Goal: Check status: Check status

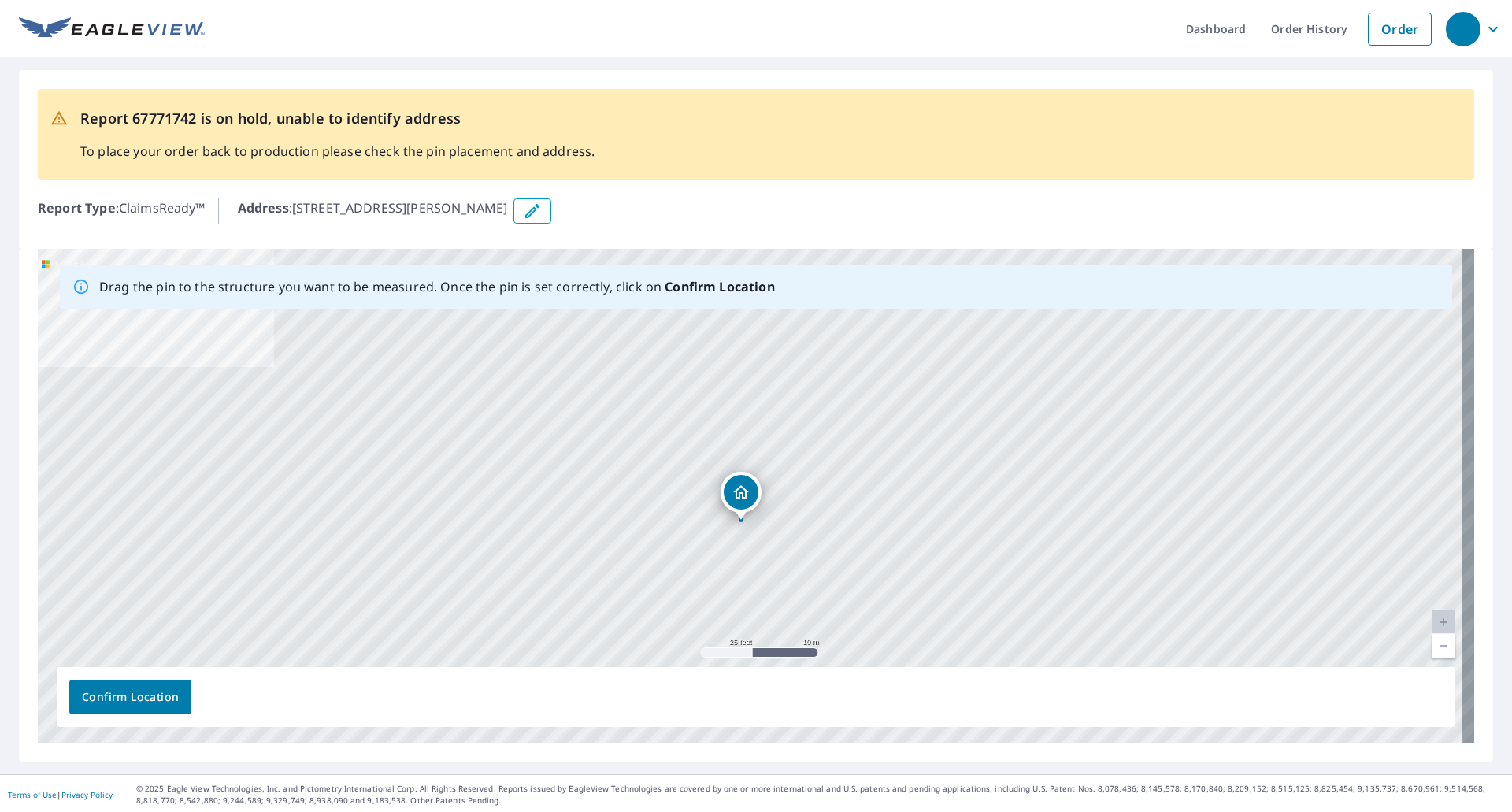
drag, startPoint x: 742, startPoint y: 469, endPoint x: 733, endPoint y: 495, distance: 27.5
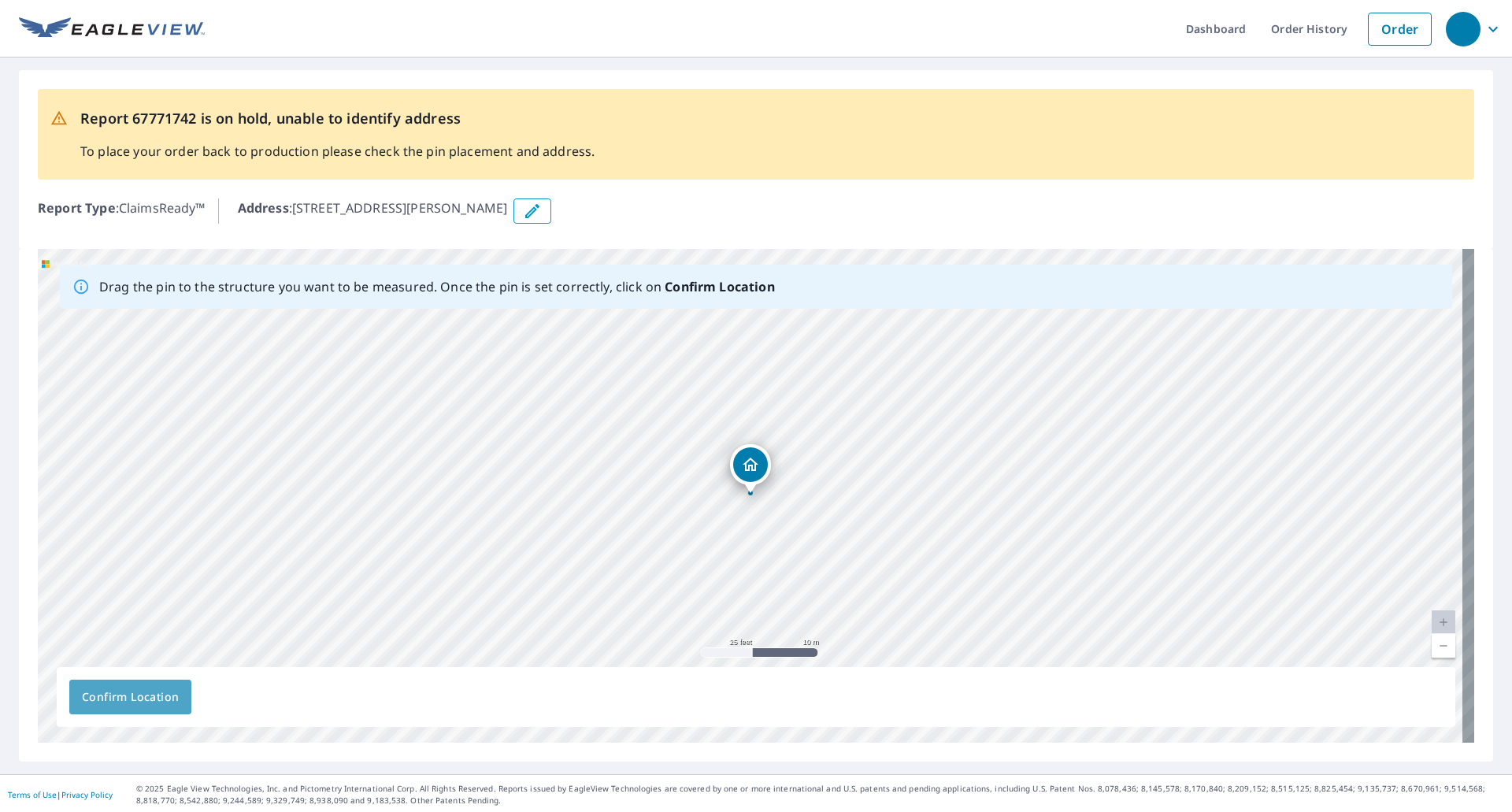
click at [179, 696] on button "Confirm Location" at bounding box center [130, 696] width 122 height 35
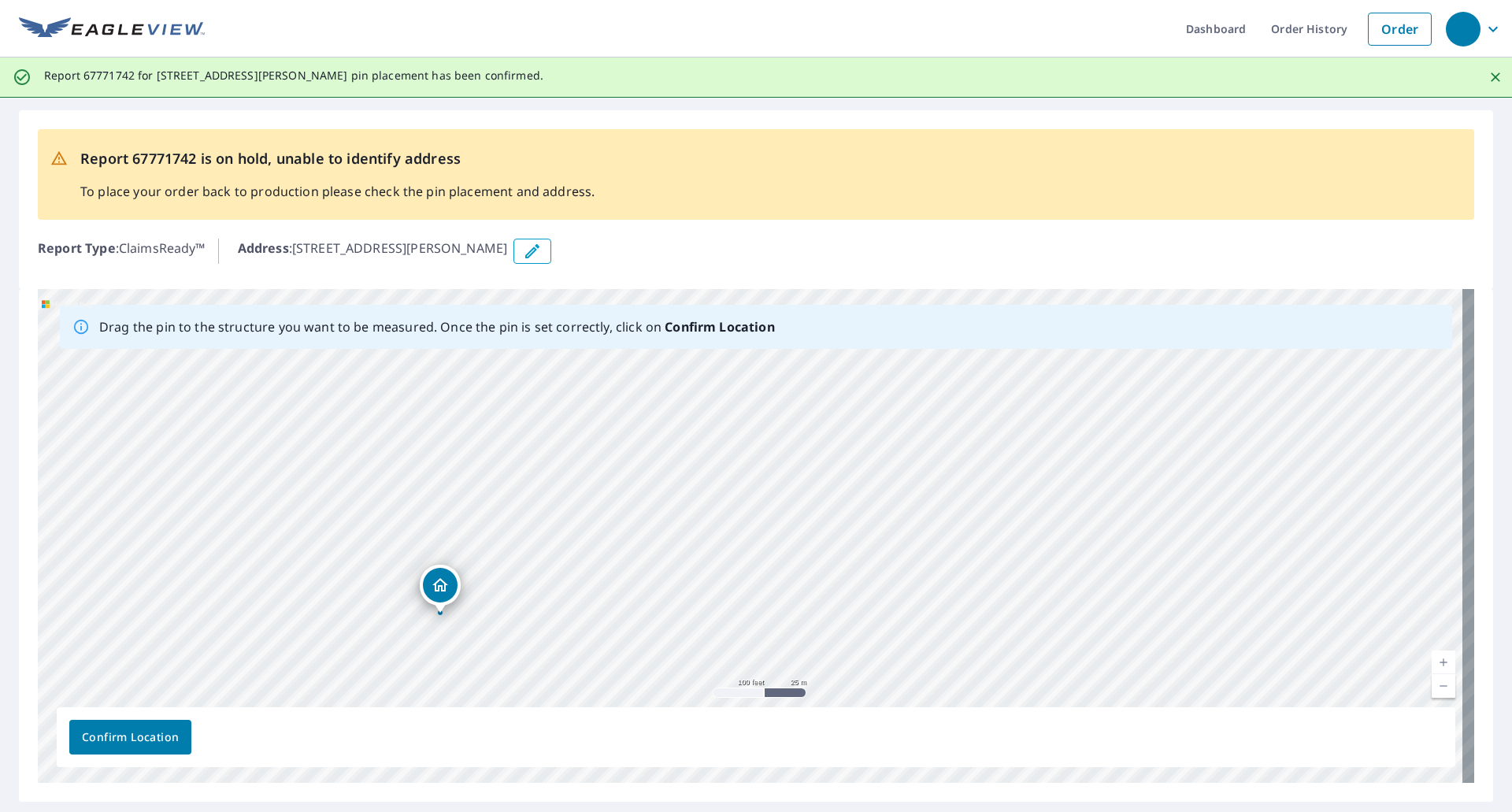
scroll to position [43, 0]
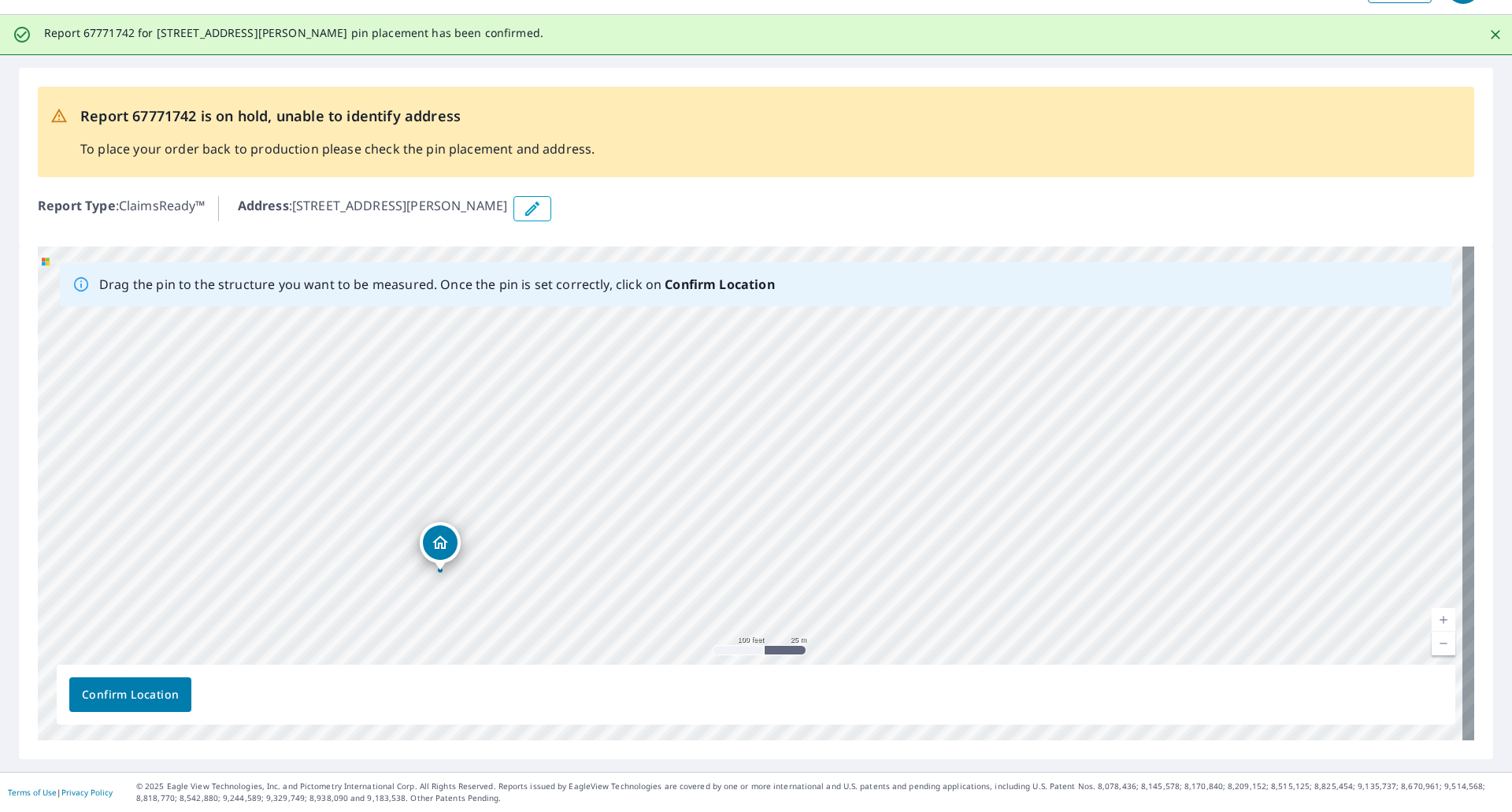
click at [149, 687] on span "Confirm Location" at bounding box center [130, 695] width 97 height 20
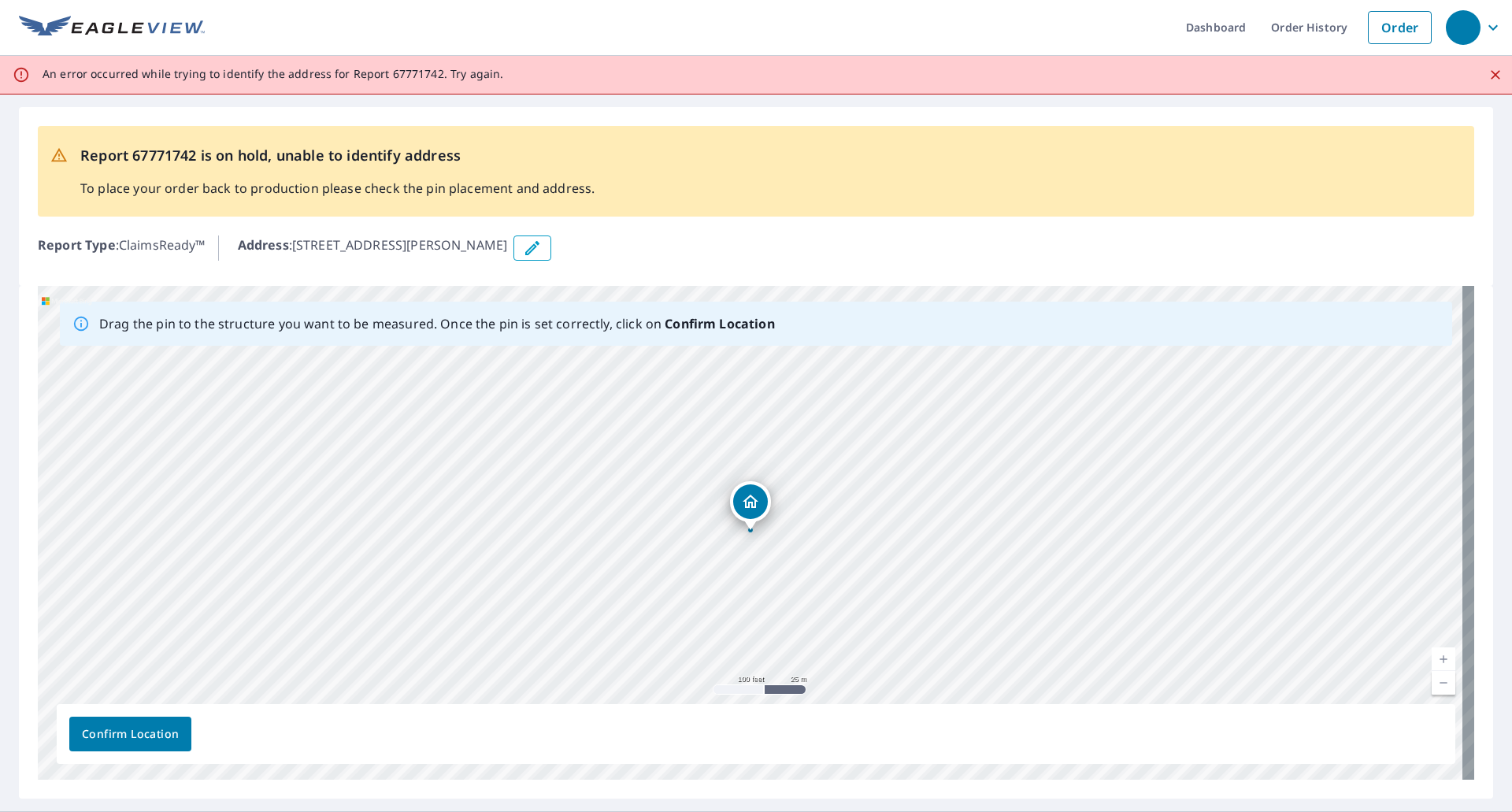
scroll to position [0, 0]
click at [130, 730] on span "Confirm Location" at bounding box center [130, 736] width 97 height 20
drag, startPoint x: 620, startPoint y: 582, endPoint x: 627, endPoint y: 571, distance: 13.0
click at [627, 571] on div "[STREET_ADDRESS][PERSON_NAME]" at bounding box center [756, 534] width 1437 height 494
click at [172, 735] on span "Confirm Location" at bounding box center [130, 736] width 97 height 20
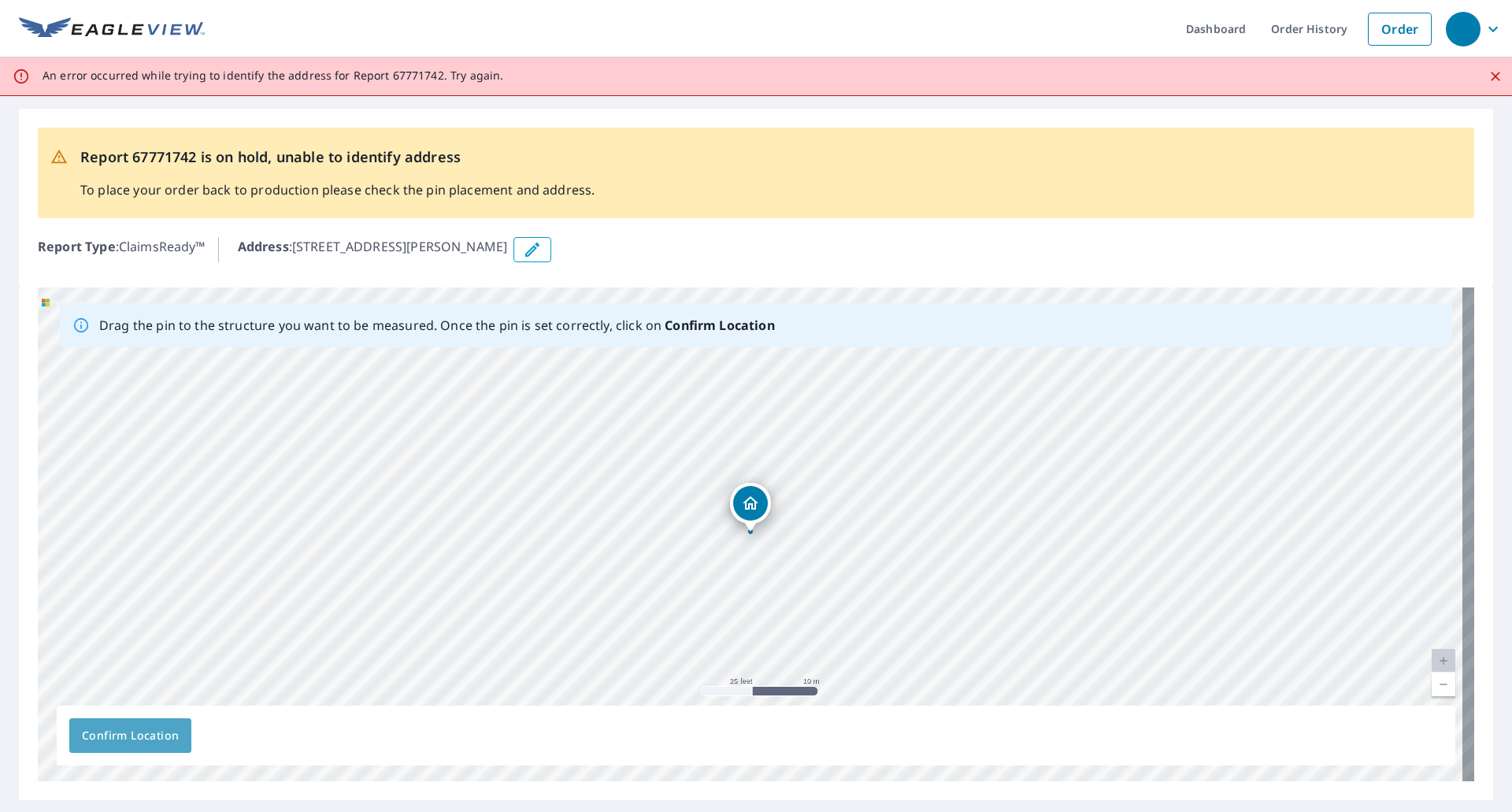
click at [147, 734] on span "Confirm Location" at bounding box center [130, 736] width 97 height 20
click at [148, 732] on span "Confirm Location" at bounding box center [130, 736] width 97 height 20
click at [150, 732] on div "Drag the pin to the structure you want to be measured. Once the pin is set corr…" at bounding box center [756, 534] width 1437 height 494
click at [152, 731] on span "Confirm Location" at bounding box center [130, 736] width 97 height 20
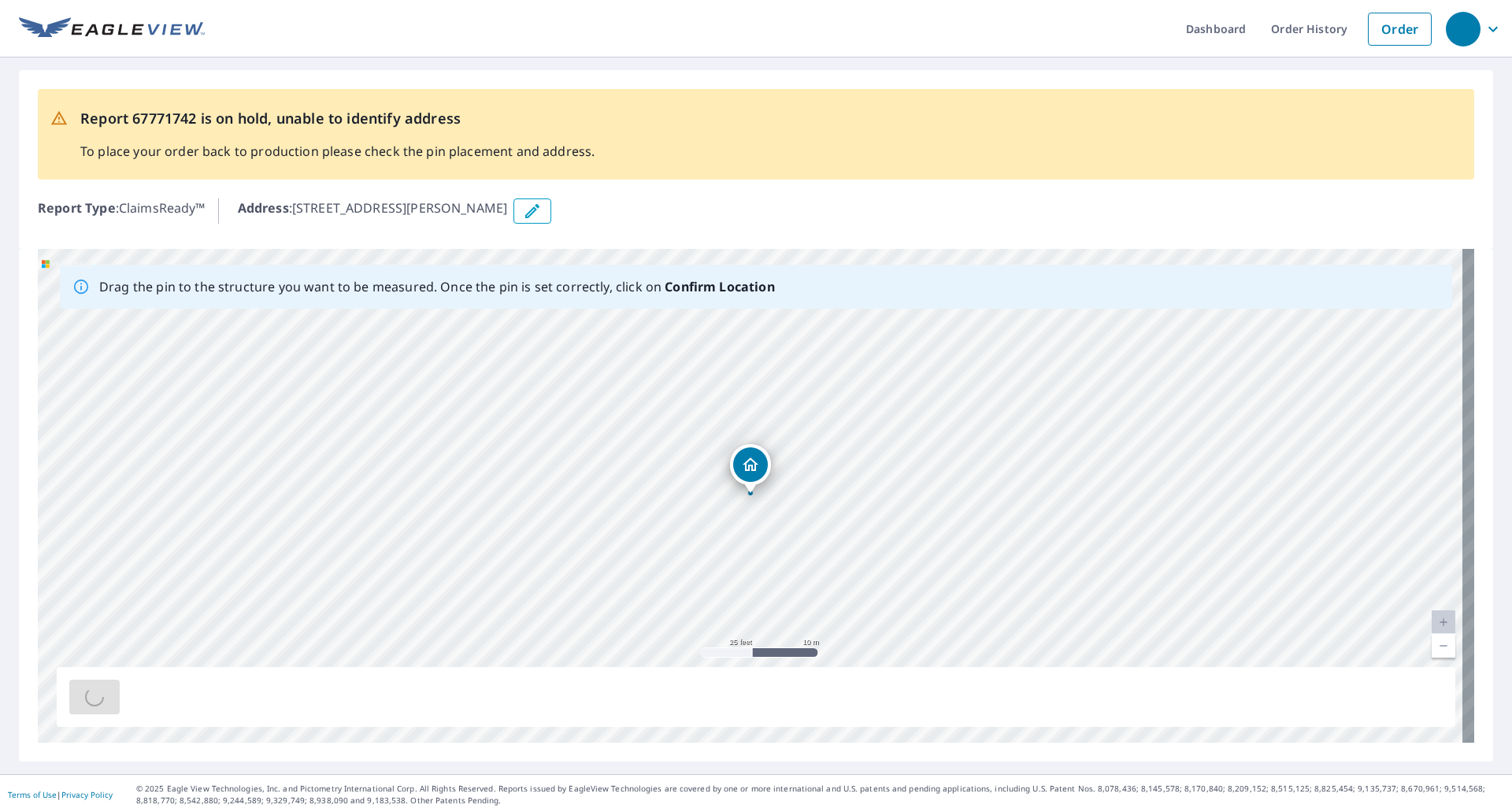
click at [152, 730] on div "Drag the pin to the structure you want to be measured. Once the pin is set corr…" at bounding box center [756, 495] width 1437 height 494
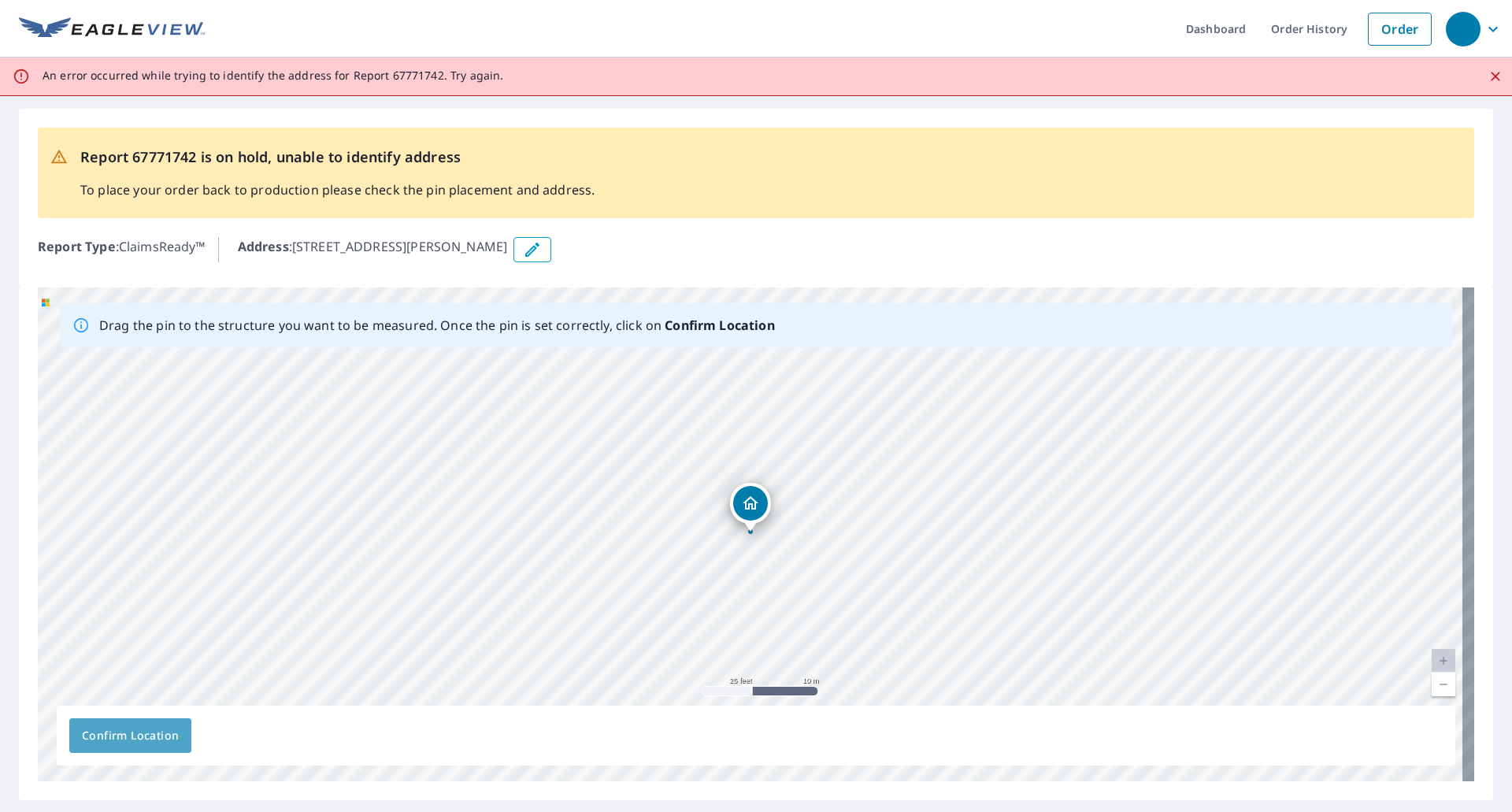
click at [155, 730] on span "Confirm Location" at bounding box center [130, 736] width 97 height 20
click at [156, 729] on span "Confirm Location" at bounding box center [130, 736] width 97 height 20
drag, startPoint x: 135, startPoint y: 155, endPoint x: 197, endPoint y: 159, distance: 62.1
click at [197, 159] on p "Report 67771742 is on hold, unable to identify address" at bounding box center [337, 157] width 514 height 21
copy p "67771742"
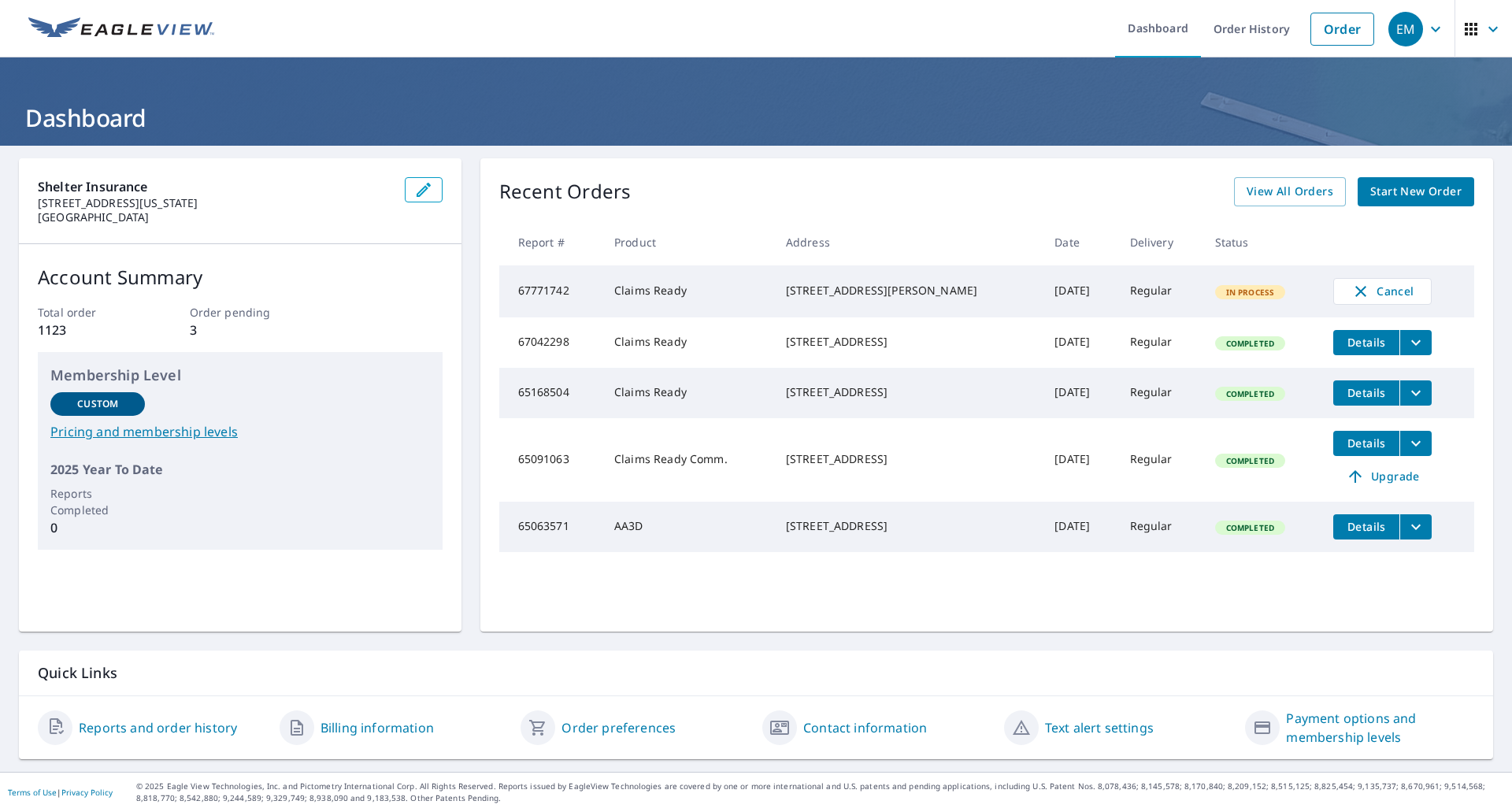
click at [1118, 283] on td "Regular" at bounding box center [1160, 291] width 85 height 52
click at [1121, 294] on td "Regular" at bounding box center [1160, 291] width 85 height 52
click at [1219, 297] on span "In Process" at bounding box center [1251, 291] width 68 height 11
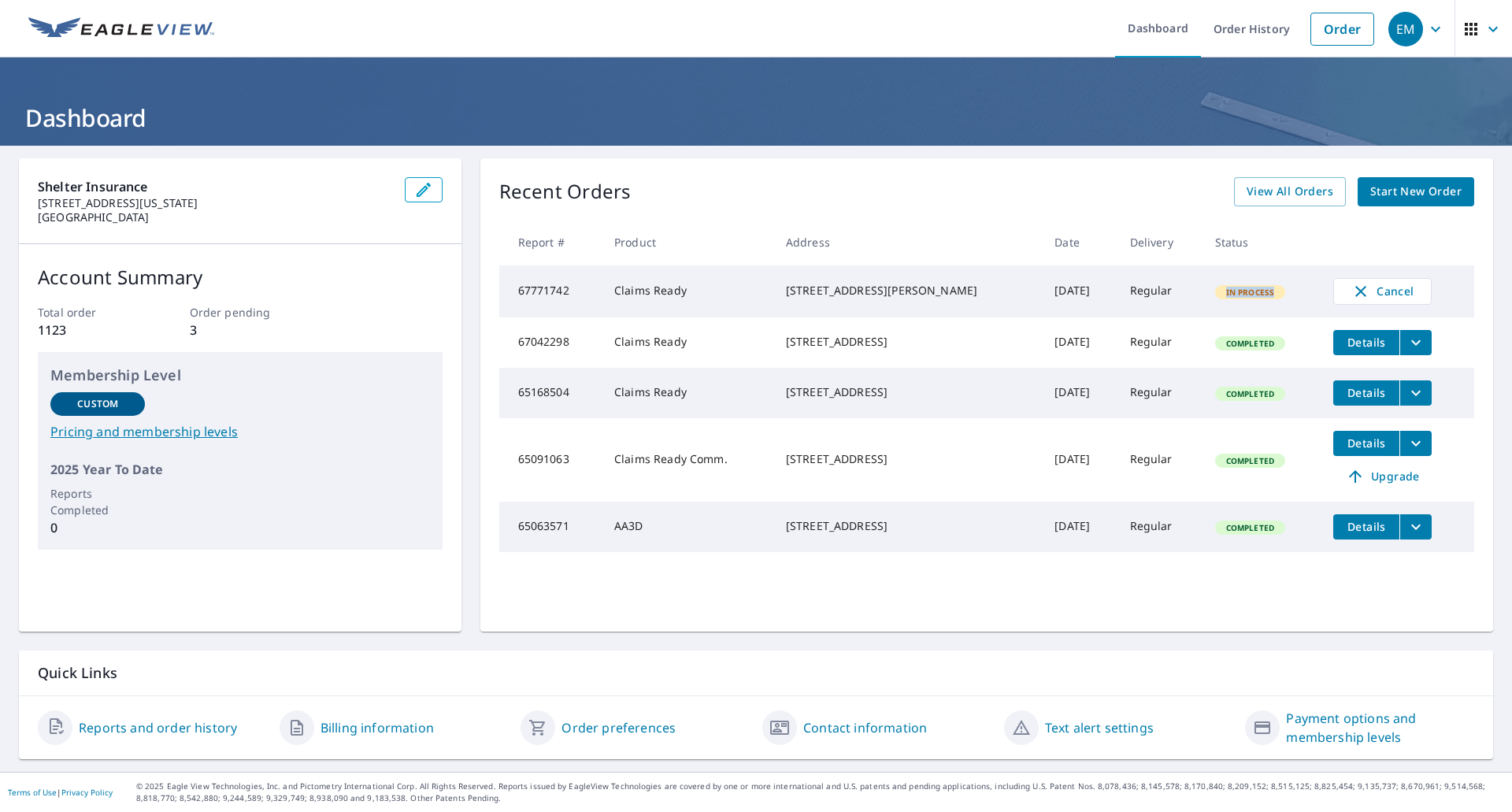
click at [1219, 297] on span "In Process" at bounding box center [1251, 291] width 68 height 11
click at [846, 291] on div "28 Downing St Tecumseh, MO 65760" at bounding box center [908, 290] width 244 height 16
click at [543, 289] on td "67771742" at bounding box center [550, 291] width 103 height 52
click at [1236, 28] on link "Order History" at bounding box center [1253, 29] width 102 height 58
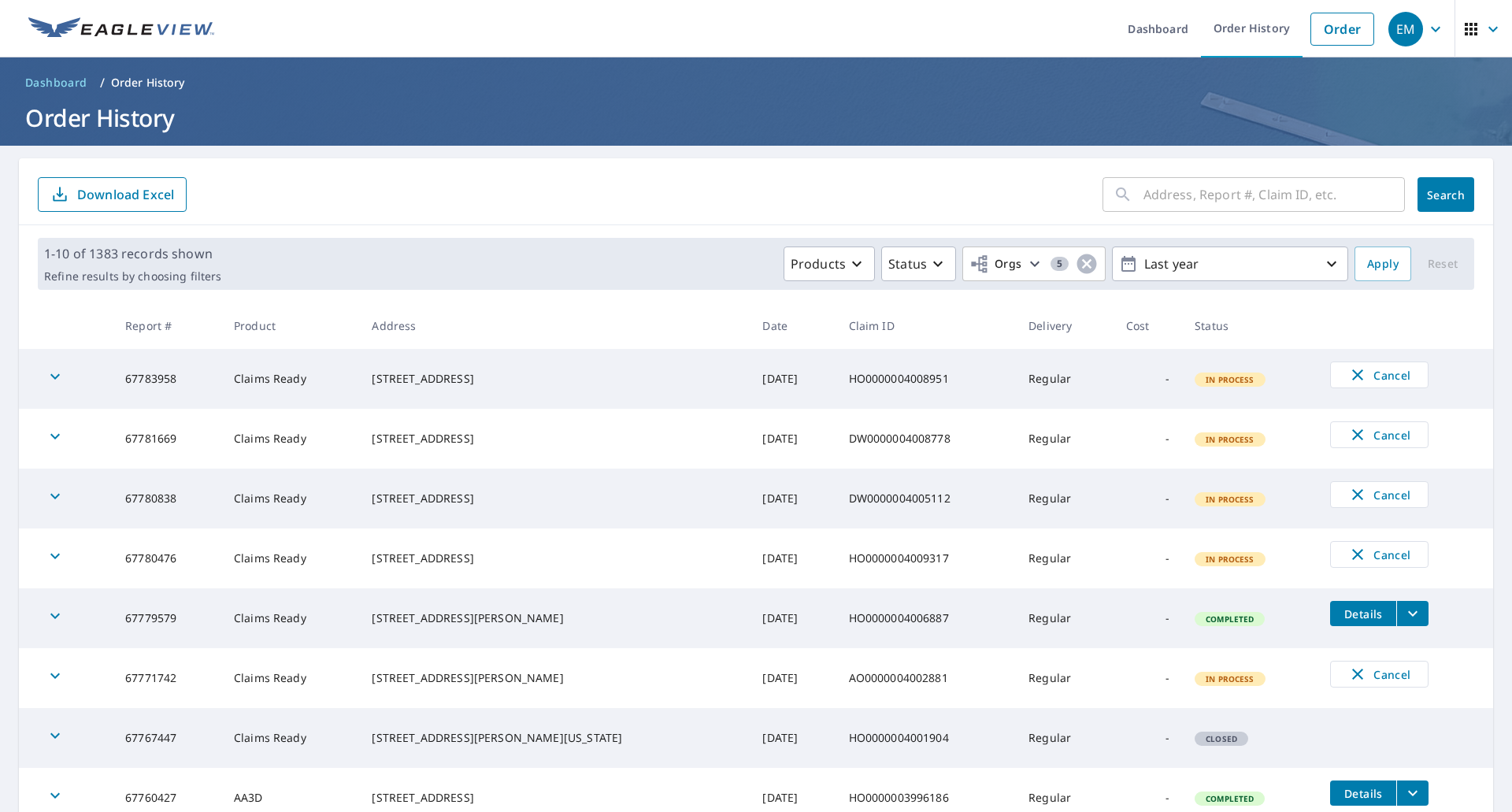
click at [1197, 681] on span "In Process" at bounding box center [1231, 678] width 68 height 11
click at [160, 683] on td "67771742" at bounding box center [167, 678] width 109 height 60
click at [54, 676] on icon "button" at bounding box center [55, 676] width 9 height 6
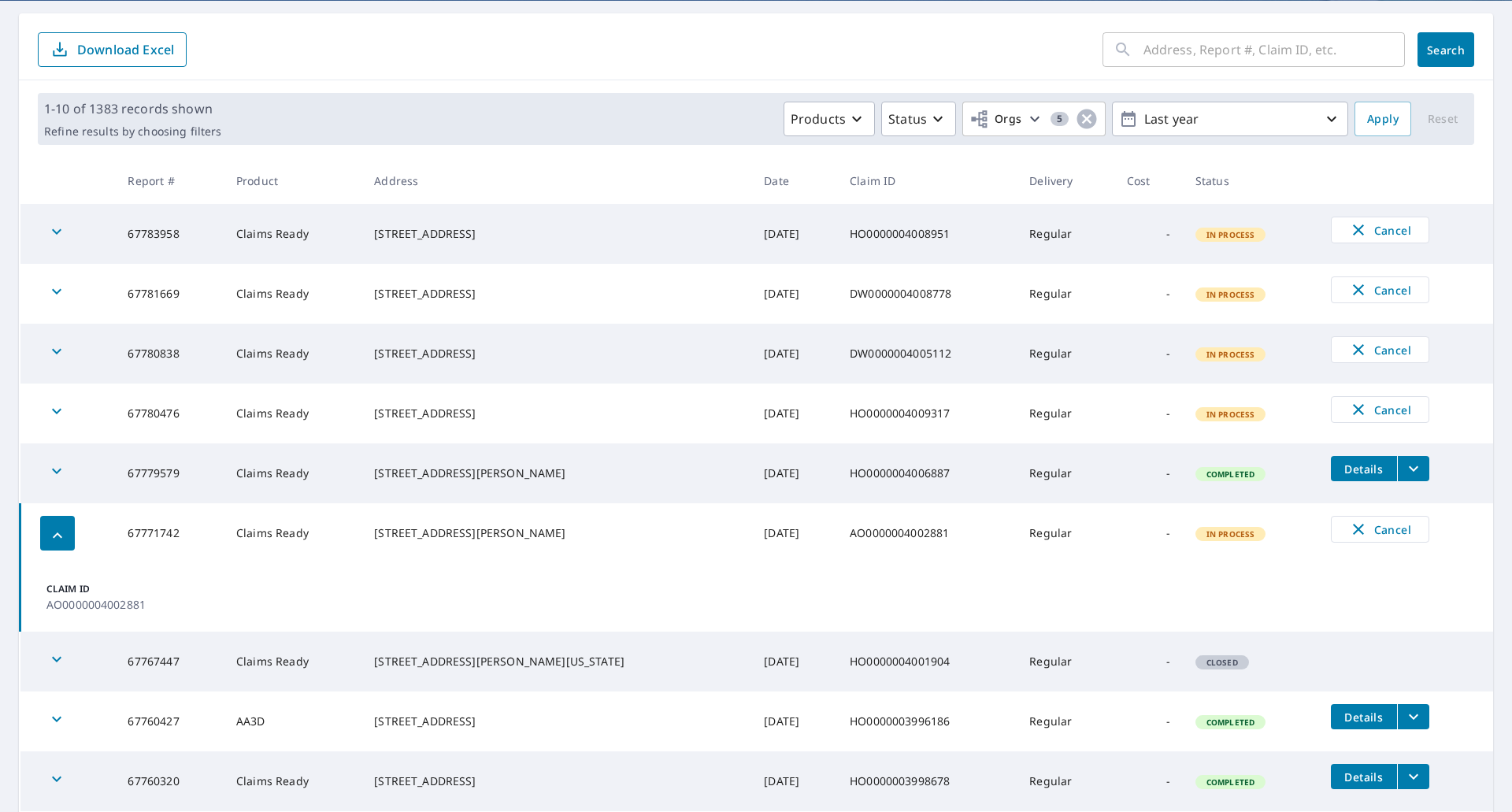
scroll to position [158, 0]
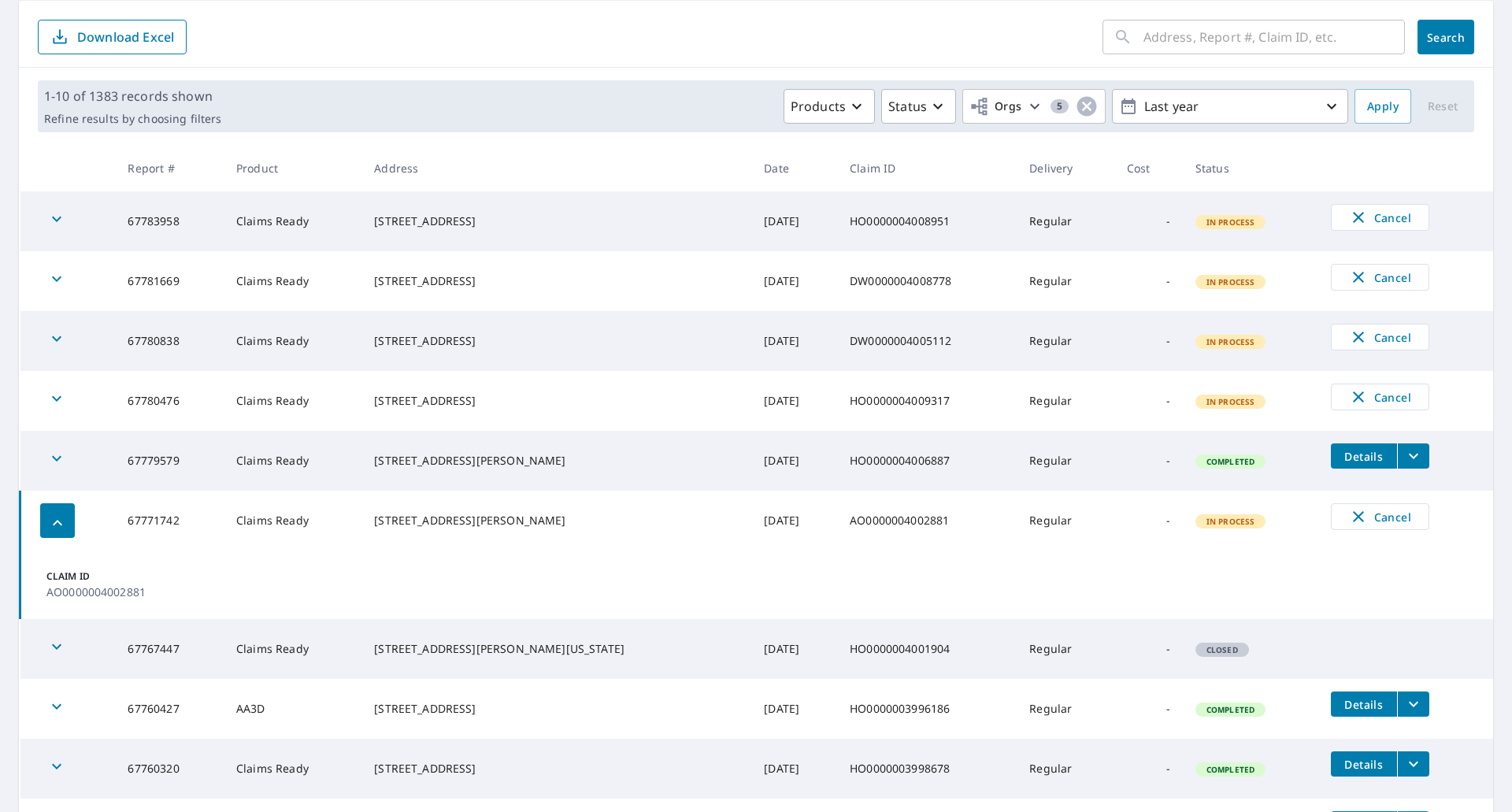
click at [450, 529] on div "28 Downing St Tecumseh, MO 65760" at bounding box center [556, 521] width 364 height 16
click at [1206, 526] on span "In Process" at bounding box center [1232, 521] width 68 height 11
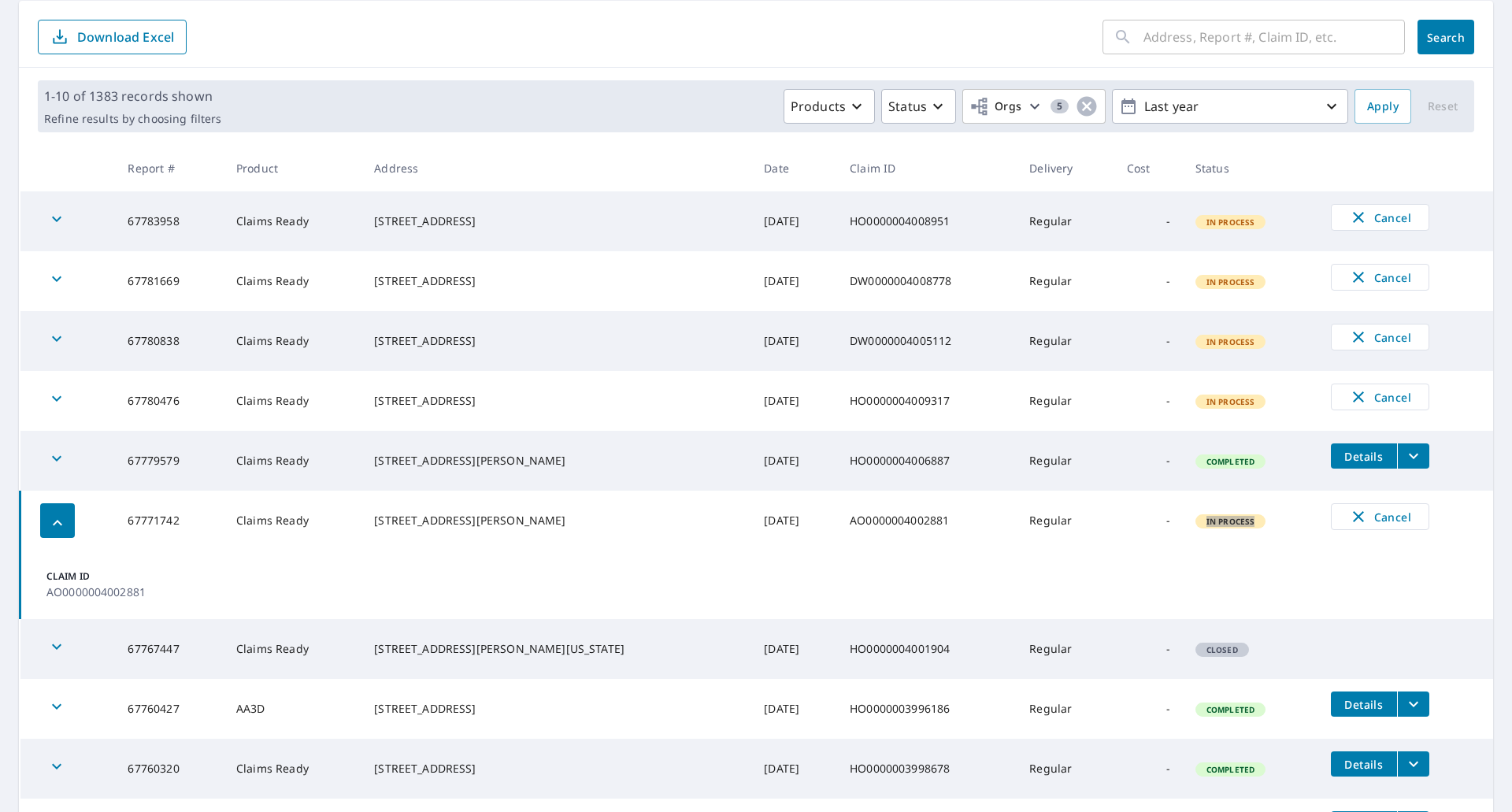
scroll to position [0, 0]
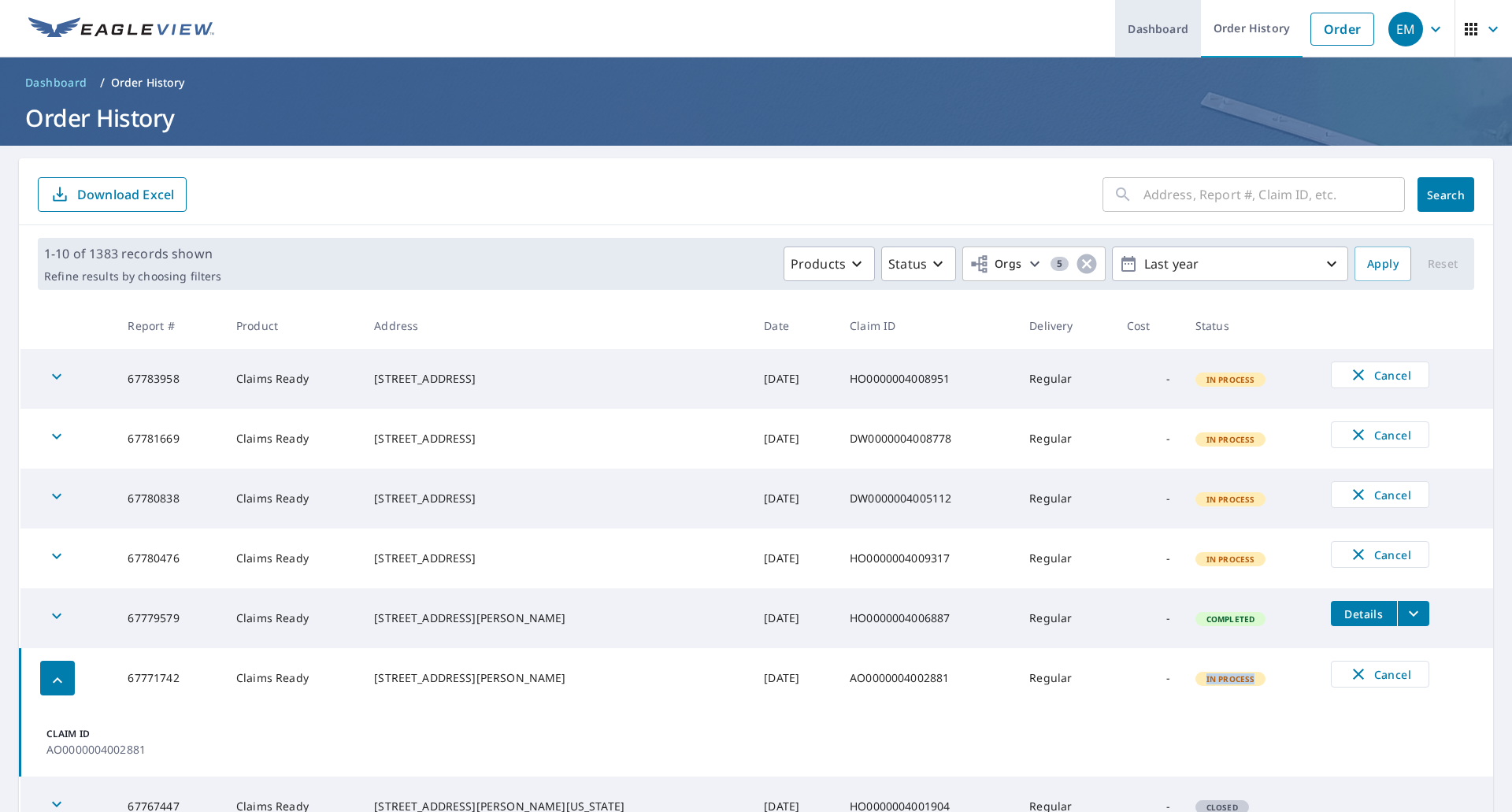
click at [1150, 27] on link "Dashboard" at bounding box center [1159, 29] width 86 height 58
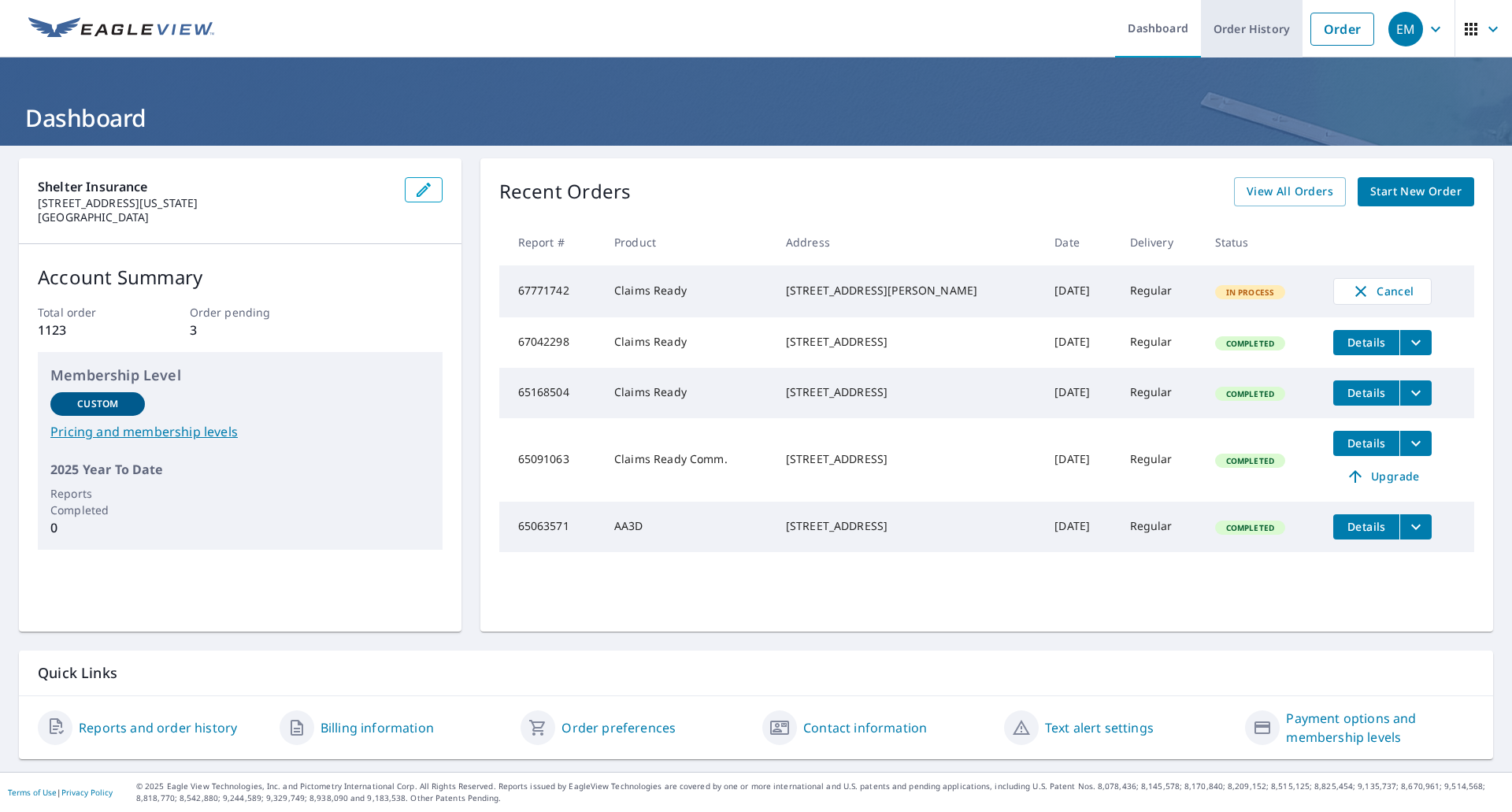
click at [1247, 32] on link "Order History" at bounding box center [1253, 29] width 102 height 58
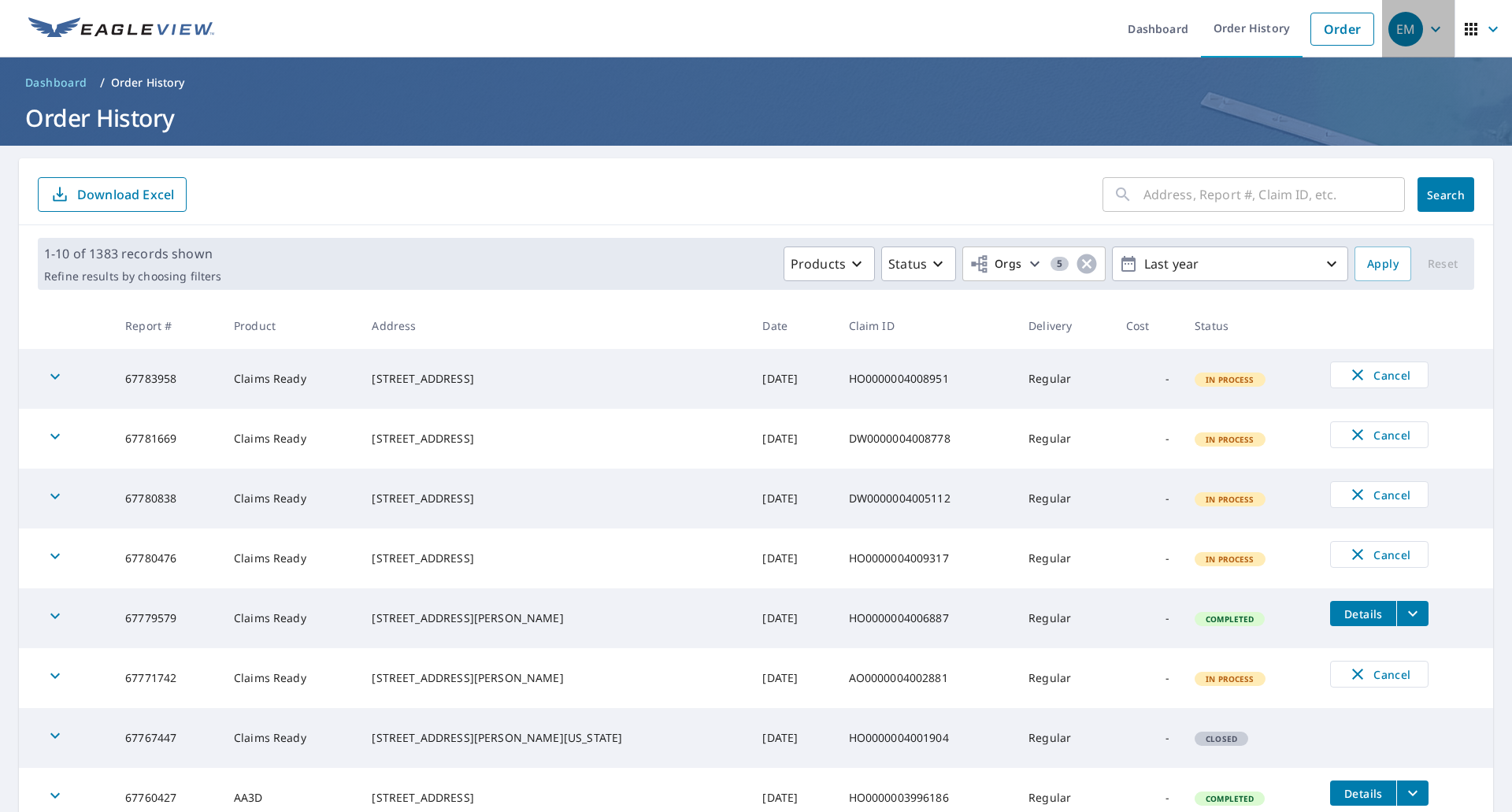
click at [1433, 28] on icon "button" at bounding box center [1435, 29] width 19 height 19
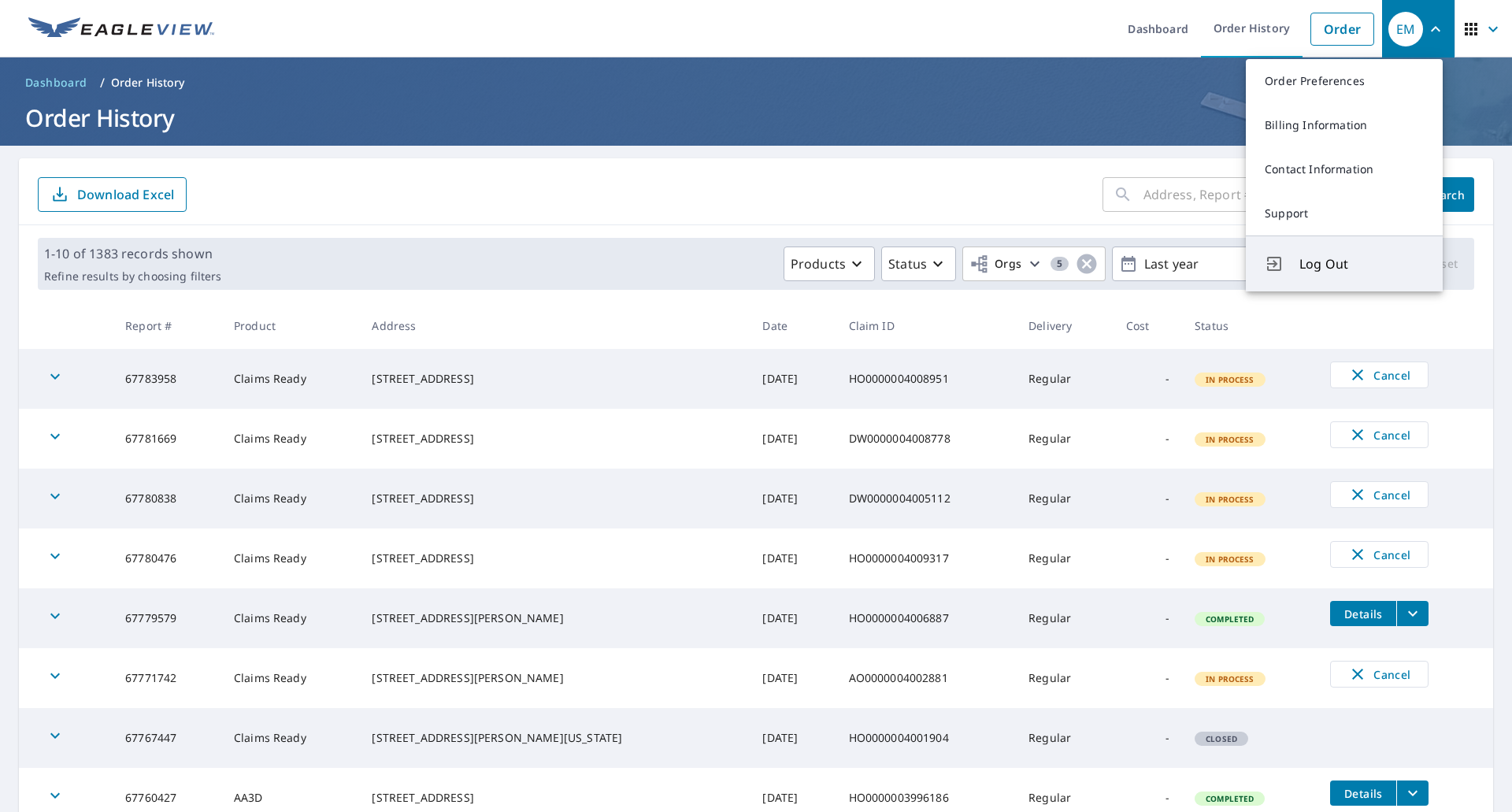
click at [1353, 269] on span "Log Out" at bounding box center [1361, 263] width 125 height 19
